Goal: Check status: Check status

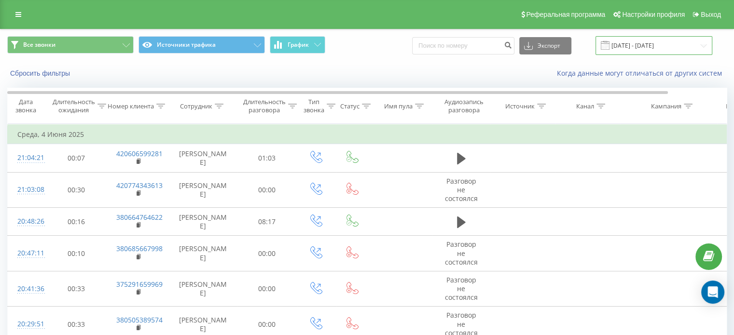
click at [678, 46] on input "[DATE] - [DATE]" at bounding box center [654, 45] width 117 height 19
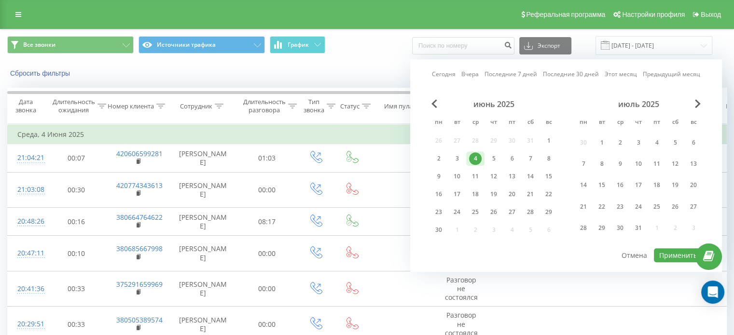
drag, startPoint x: 446, startPoint y: 81, endPoint x: 438, endPoint y: 79, distance: 8.9
click at [438, 79] on div "Сегодня Вчера Последние 7 дней Последние 30 дней Этот месяц Предыдущий месяц ию…" at bounding box center [566, 165] width 312 height 213
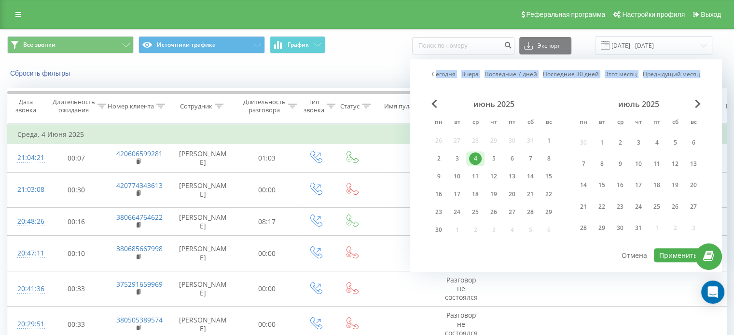
click at [438, 79] on link "Сегодня" at bounding box center [444, 74] width 24 height 9
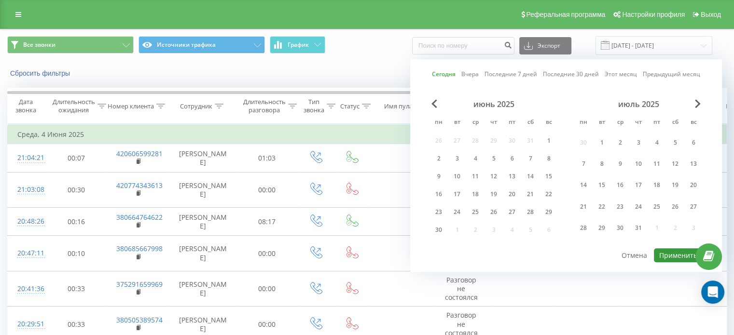
click at [663, 250] on button "Применить" at bounding box center [678, 256] width 49 height 14
type input "[DATE] - [DATE]"
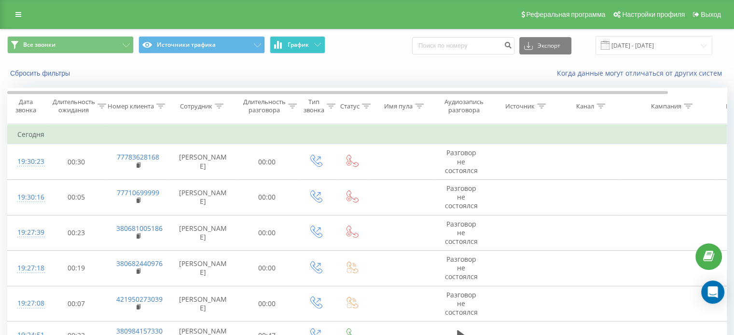
click at [283, 44] on button "График" at bounding box center [298, 44] width 56 height 17
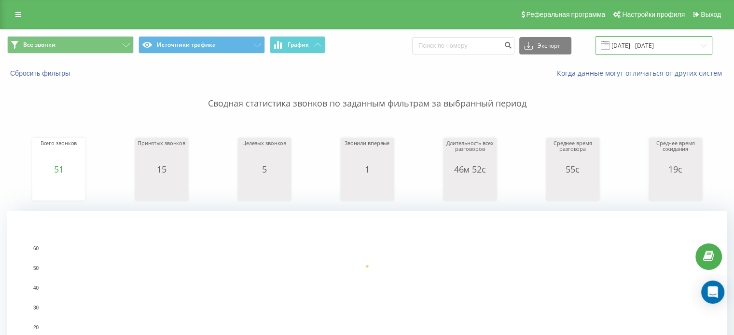
click at [667, 49] on input "[DATE] - [DATE]" at bounding box center [654, 45] width 117 height 19
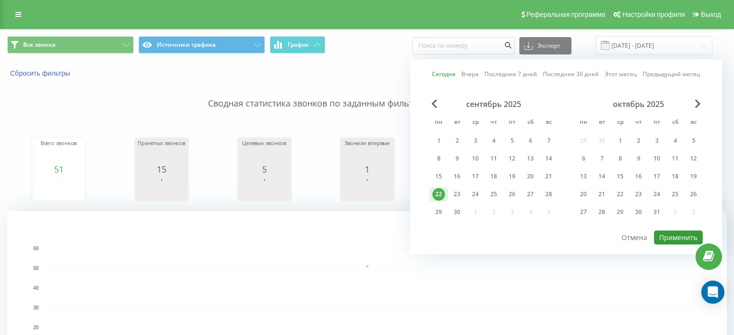
click at [669, 233] on button "Применить" at bounding box center [678, 238] width 49 height 14
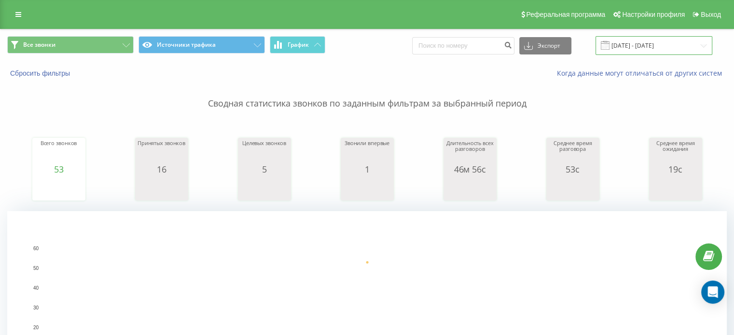
click at [627, 49] on input "[DATE] - [DATE]" at bounding box center [654, 45] width 117 height 19
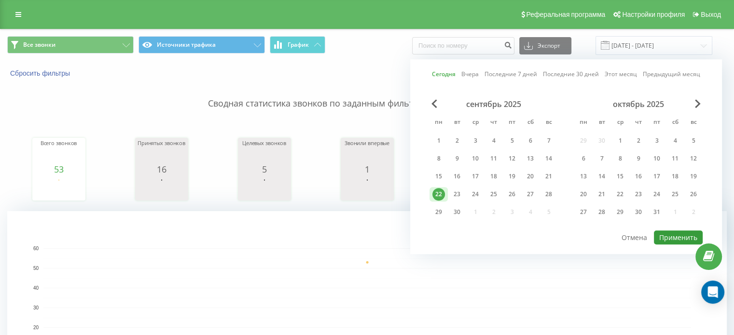
click at [664, 231] on button "Применить" at bounding box center [678, 238] width 49 height 14
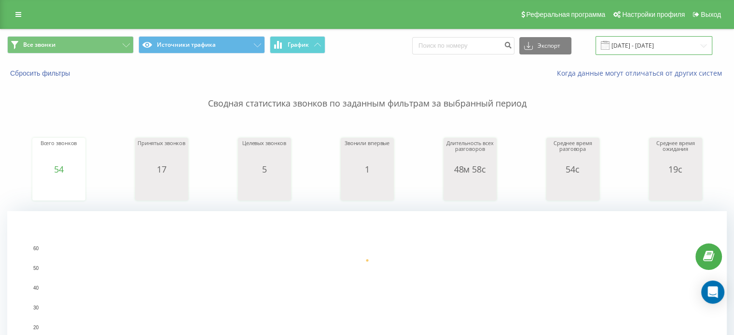
click at [652, 46] on input "[DATE] - [DATE]" at bounding box center [654, 45] width 117 height 19
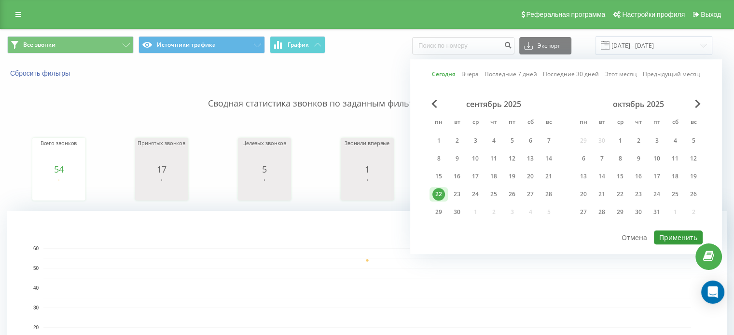
click at [666, 231] on button "Применить" at bounding box center [678, 238] width 49 height 14
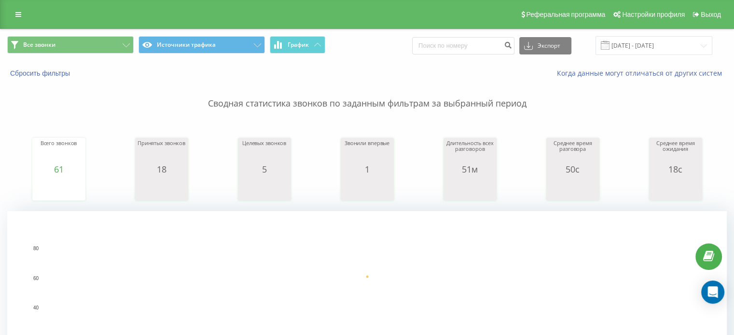
drag, startPoint x: 673, startPoint y: 57, endPoint x: 664, endPoint y: 49, distance: 12.0
click at [664, 49] on div "Все звонки Источники трафика График Экспорт .csv .xls .xlsx [DATE] - [DATE]" at bounding box center [366, 45] width 733 height 32
click at [664, 49] on input "[DATE] - [DATE]" at bounding box center [654, 45] width 117 height 19
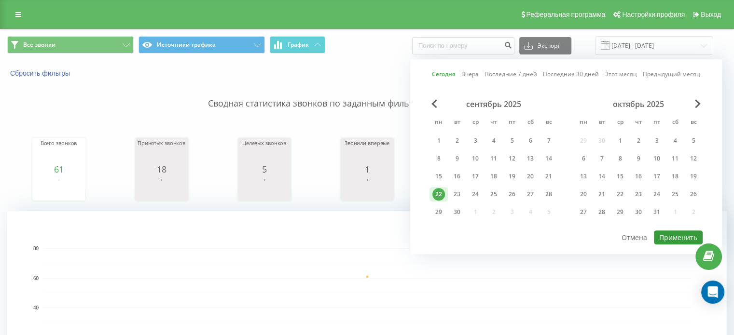
click at [680, 235] on button "Применить" at bounding box center [678, 238] width 49 height 14
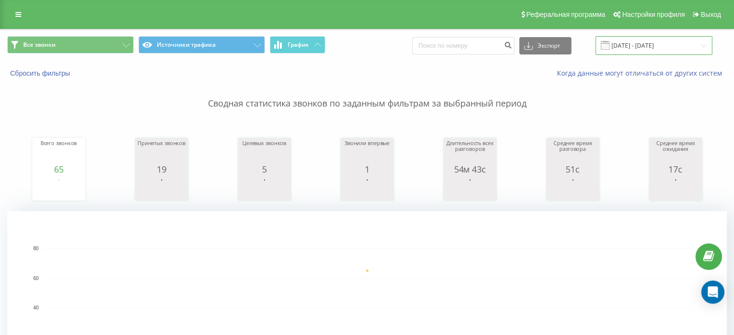
click at [664, 51] on input "[DATE] - [DATE]" at bounding box center [654, 45] width 117 height 19
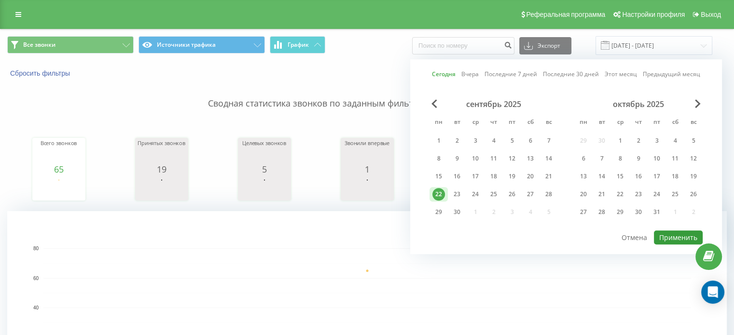
click at [666, 231] on button "Применить" at bounding box center [678, 238] width 49 height 14
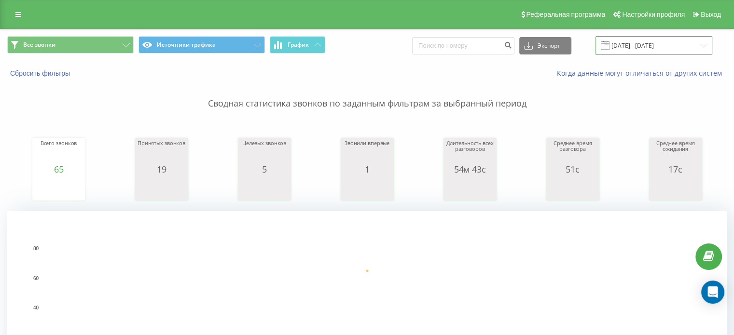
click at [635, 53] on input "[DATE] - [DATE]" at bounding box center [654, 45] width 117 height 19
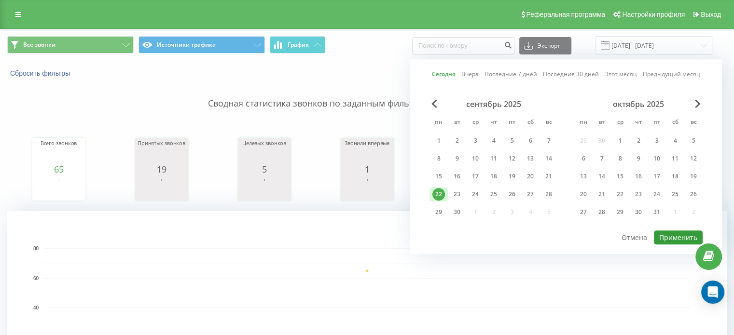
click at [670, 238] on button "Применить" at bounding box center [678, 238] width 49 height 14
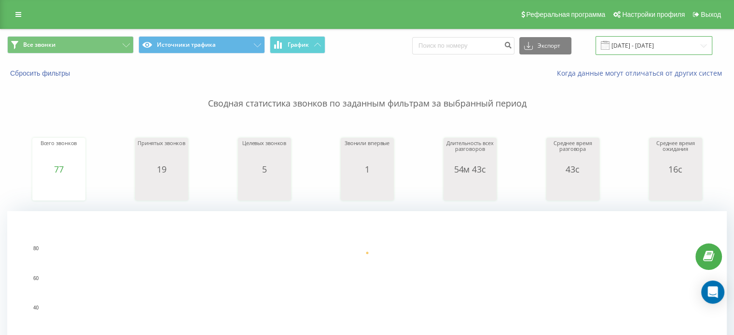
click at [639, 51] on input "[DATE] - [DATE]" at bounding box center [654, 45] width 117 height 19
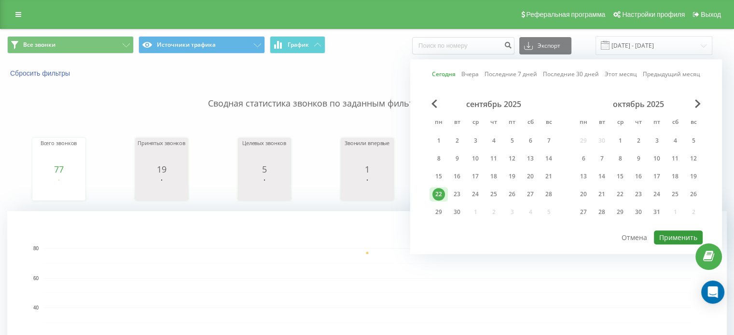
click at [684, 238] on button "Применить" at bounding box center [678, 238] width 49 height 14
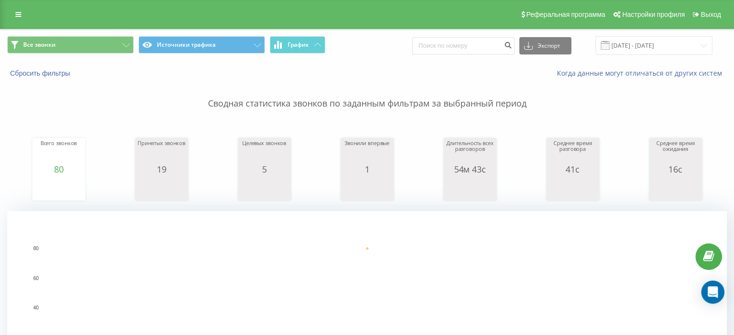
click at [691, 55] on div "Все звонки Источники трафика График Экспорт .csv .xls .xlsx [DATE] - [DATE]" at bounding box center [366, 45] width 733 height 32
click at [641, 53] on input "[DATE] - [DATE]" at bounding box center [654, 45] width 117 height 19
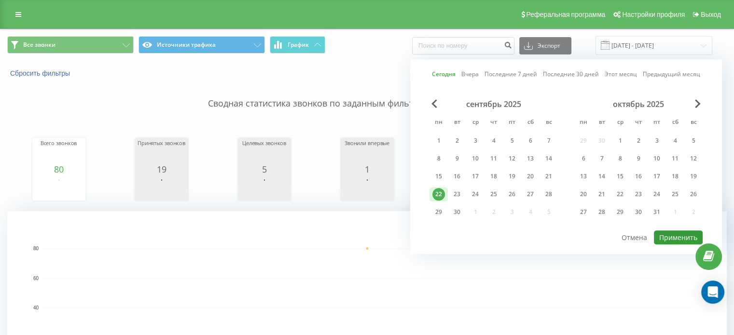
click at [670, 239] on button "Применить" at bounding box center [678, 238] width 49 height 14
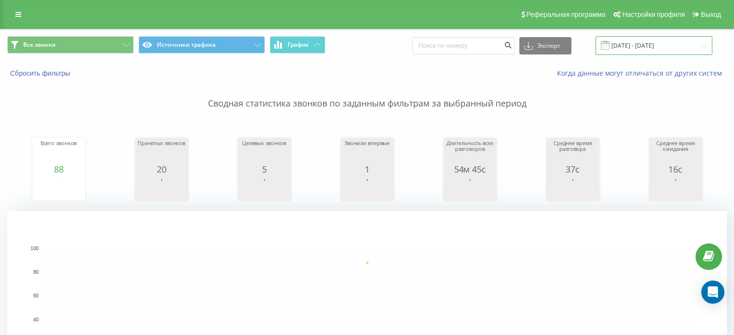
click at [647, 46] on input "[DATE] - [DATE]" at bounding box center [654, 45] width 117 height 19
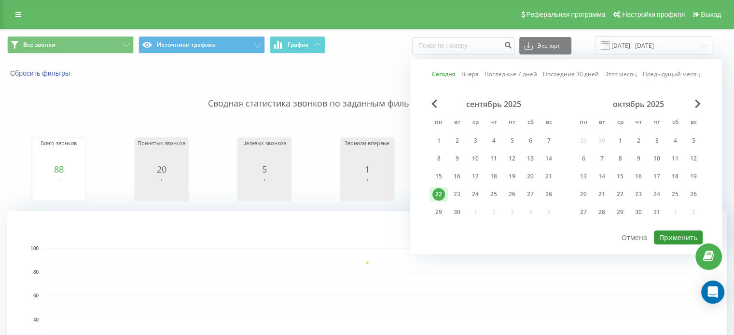
click at [681, 241] on button "Применить" at bounding box center [678, 238] width 49 height 14
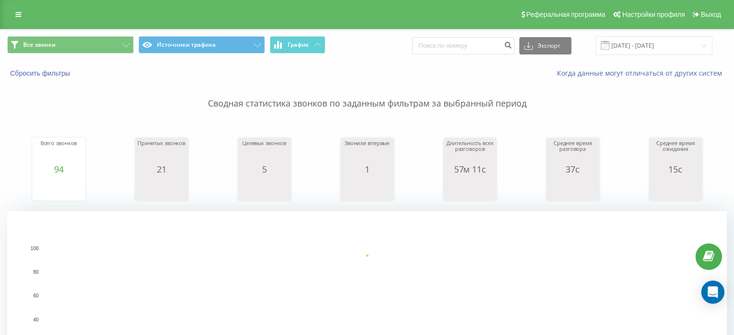
click at [564, 326] on rect "A chart." at bounding box center [367, 308] width 648 height 119
click at [634, 36] on div "Все звонки Источники трафика График Экспорт .csv .xls .xlsx [DATE] - [DATE]" at bounding box center [366, 45] width 733 height 32
click at [647, 44] on input "[DATE] - [DATE]" at bounding box center [654, 45] width 117 height 19
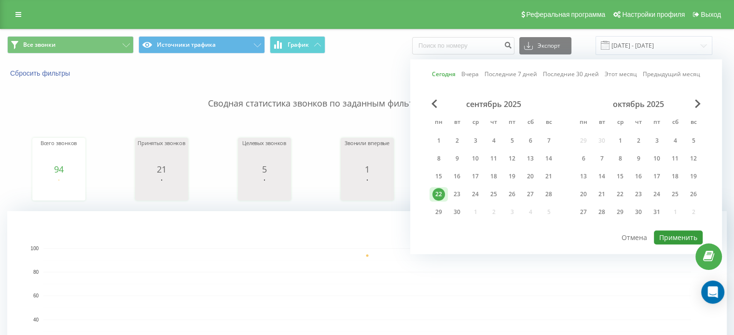
click at [681, 237] on button "Применить" at bounding box center [678, 238] width 49 height 14
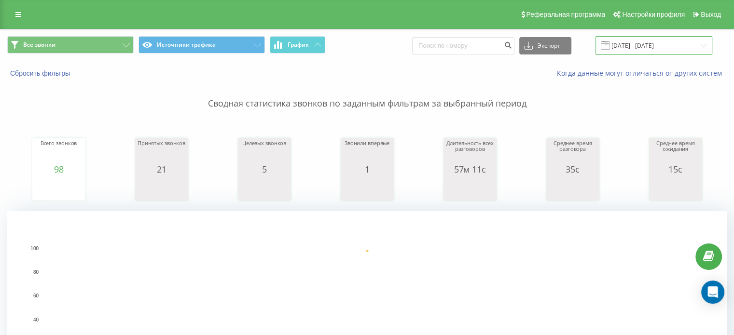
click at [630, 40] on input "[DATE] - [DATE]" at bounding box center [654, 45] width 117 height 19
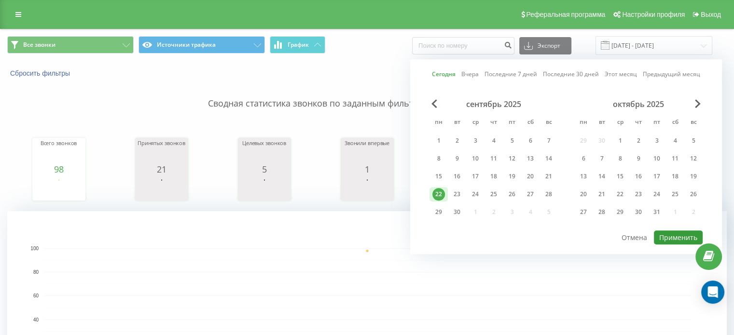
click at [660, 234] on button "Применить" at bounding box center [678, 238] width 49 height 14
